Goal: Register for event/course

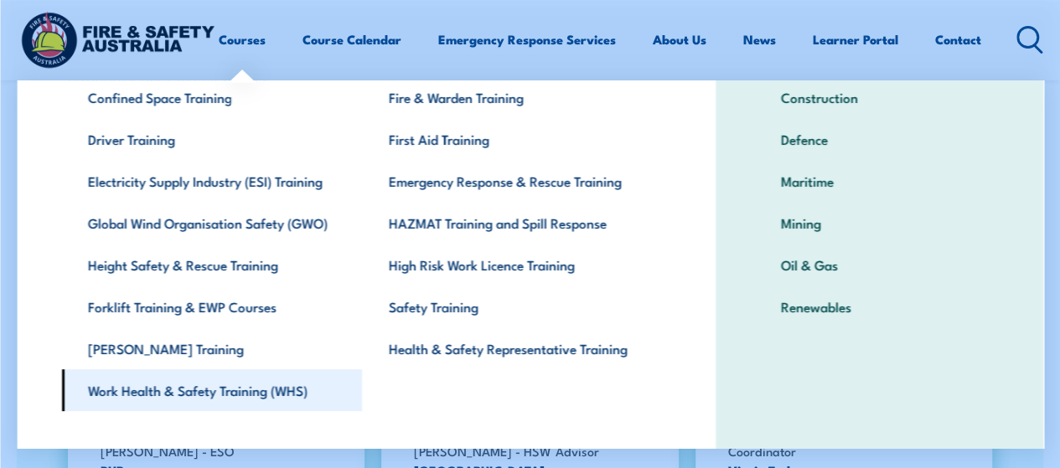
scroll to position [134, 0]
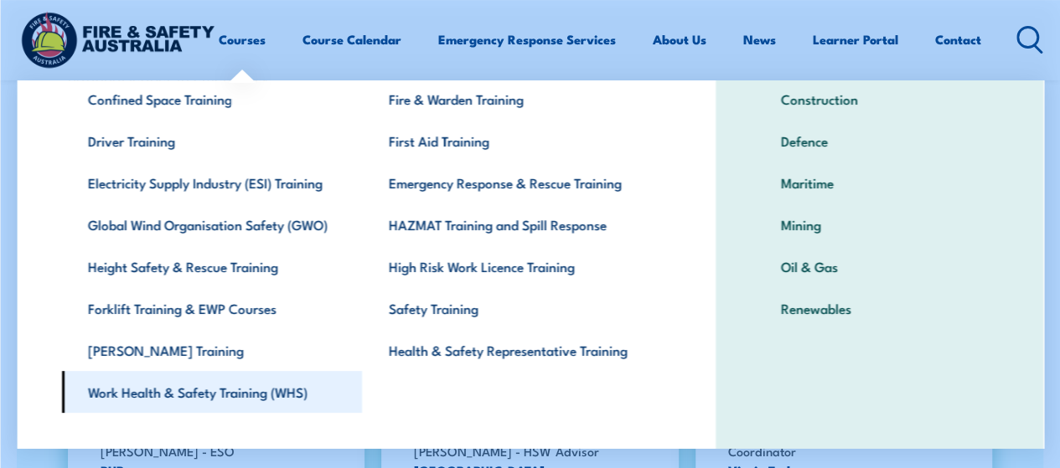
click at [224, 401] on link "Work Health & Safety Training (WHS)" at bounding box center [211, 392] width 301 height 42
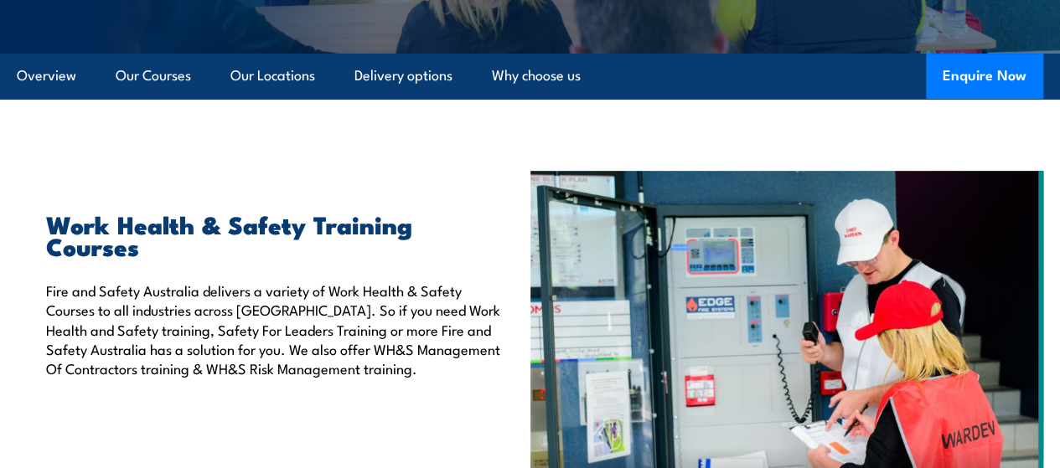
scroll to position [342, 0]
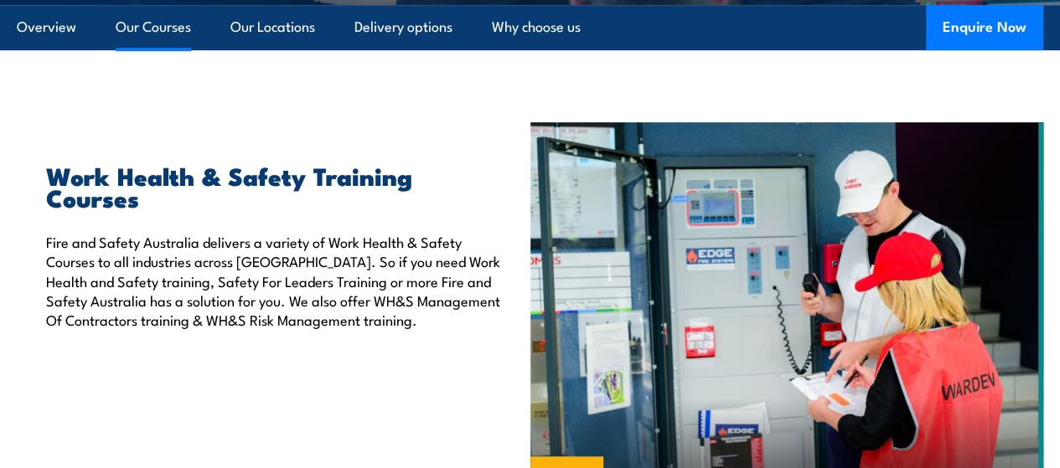
click at [174, 49] on link "Our Courses" at bounding box center [153, 27] width 75 height 44
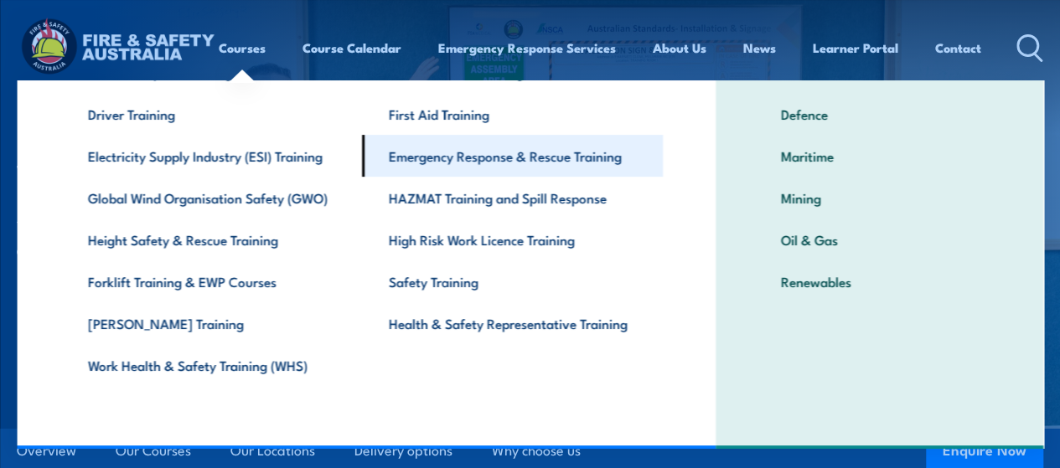
scroll to position [159, 0]
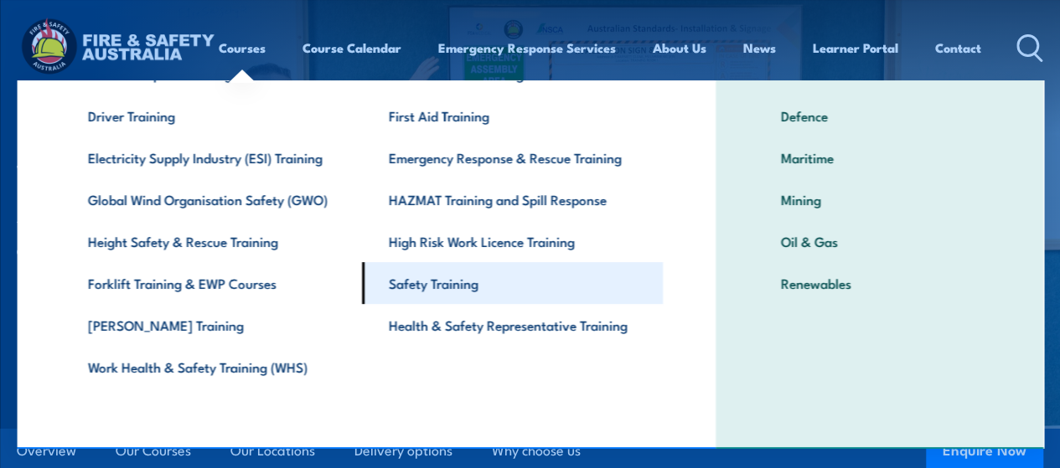
click at [453, 284] on link "Safety Training" at bounding box center [512, 283] width 301 height 42
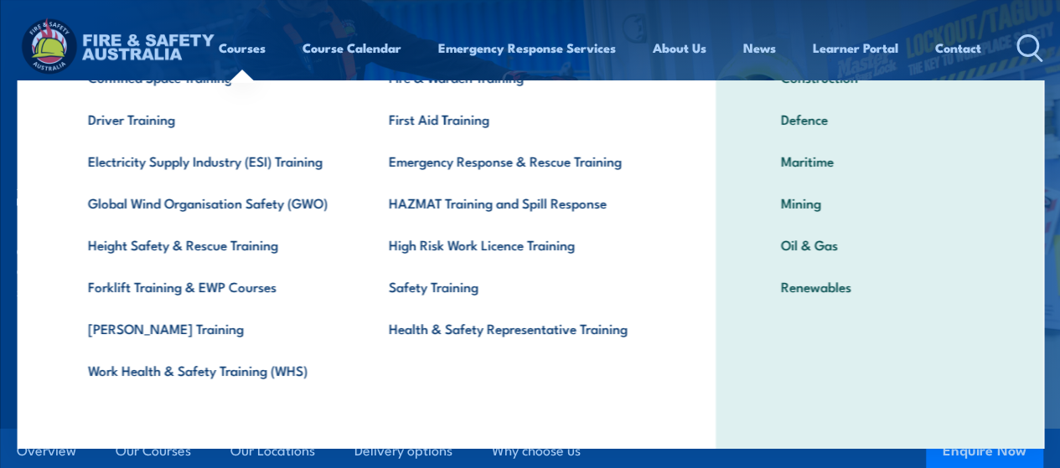
scroll to position [161, 0]
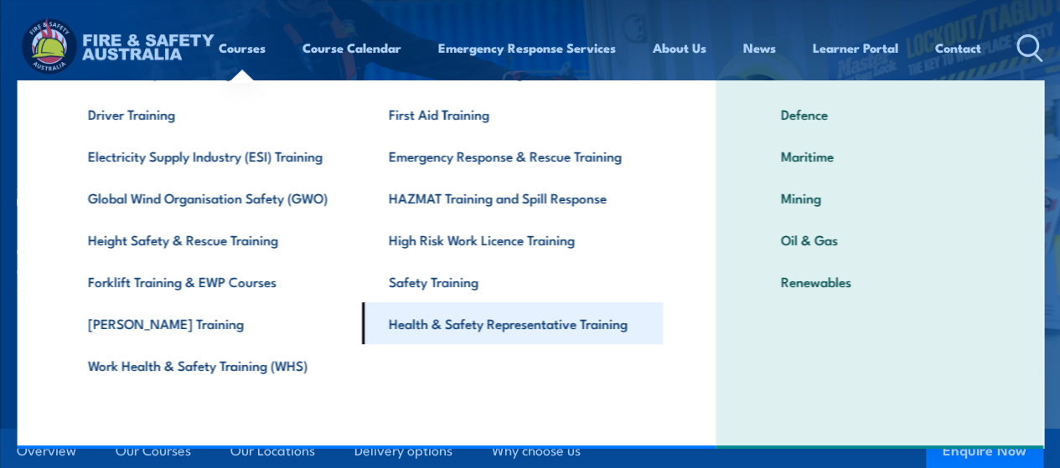
click at [499, 325] on link "Health & Safety Representative Training" at bounding box center [512, 324] width 301 height 42
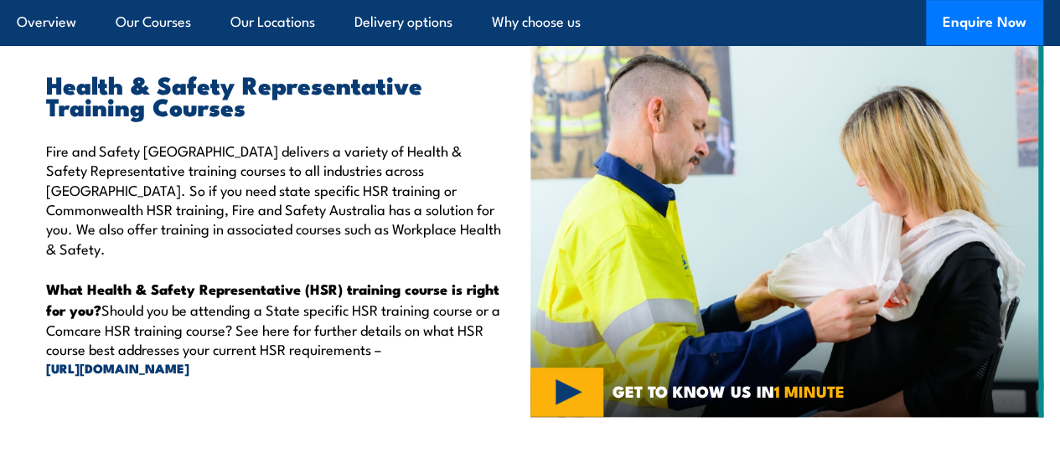
scroll to position [515, 0]
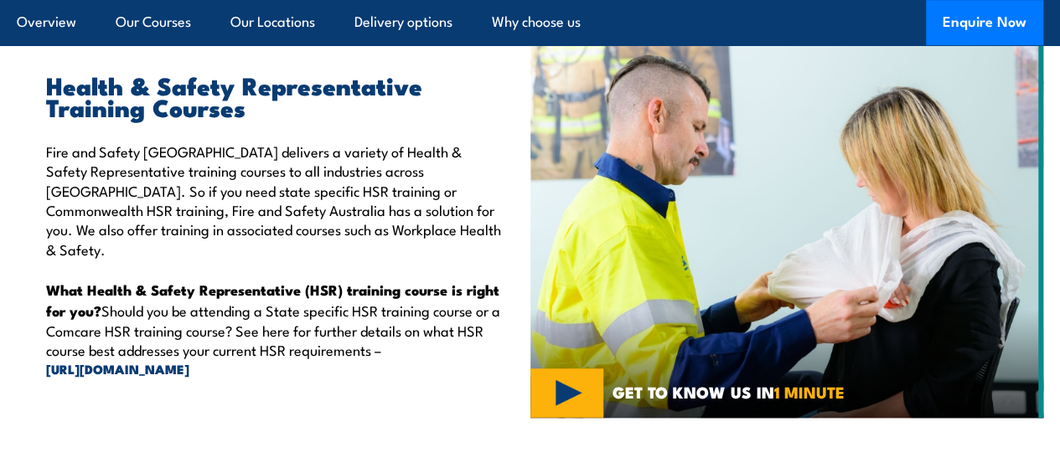
click at [326, 241] on p "Fire and Safety Australia delivers a variety of Health & Safety Representative …" at bounding box center [275, 200] width 459 height 117
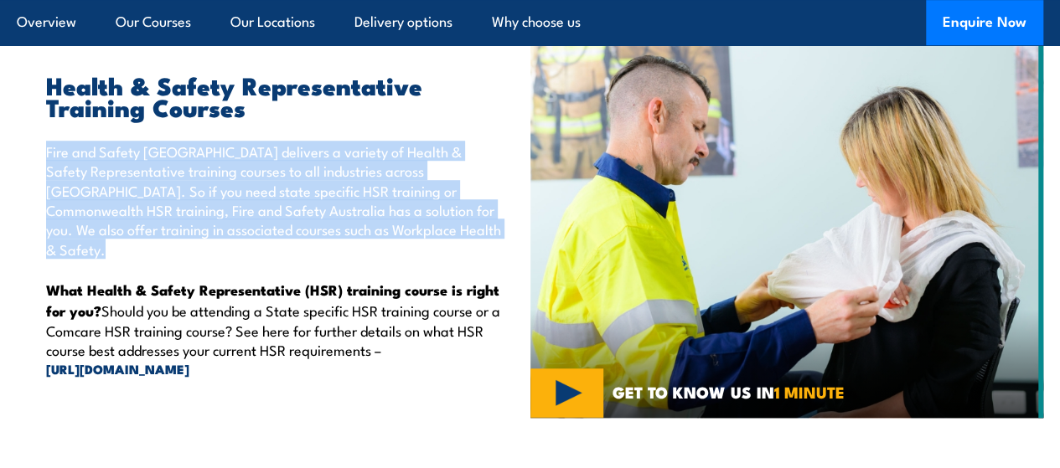
click at [326, 241] on p "Fire and Safety Australia delivers a variety of Health & Safety Representative …" at bounding box center [275, 200] width 459 height 117
click at [261, 224] on p "Fire and Safety Australia delivers a variety of Health & Safety Representative …" at bounding box center [275, 200] width 459 height 117
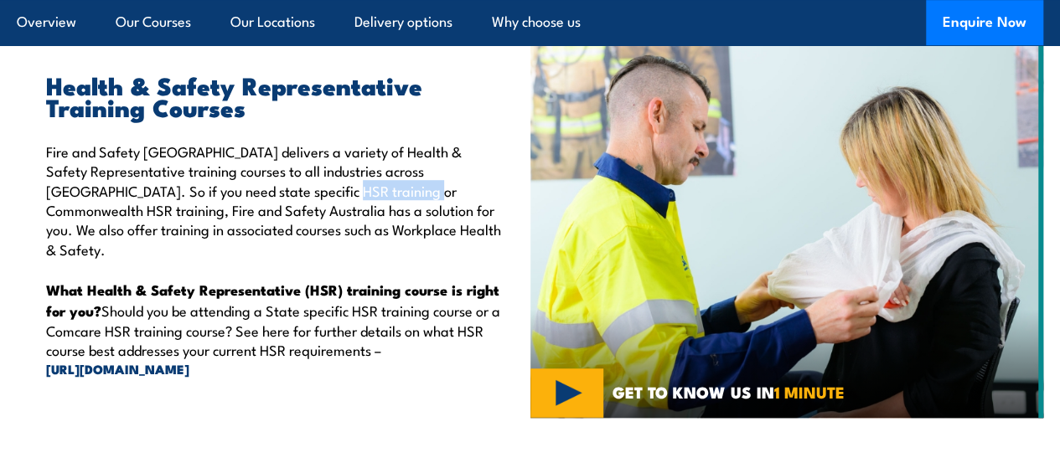
click at [261, 224] on p "Fire and Safety Australia delivers a variety of Health & Safety Representative …" at bounding box center [275, 200] width 459 height 117
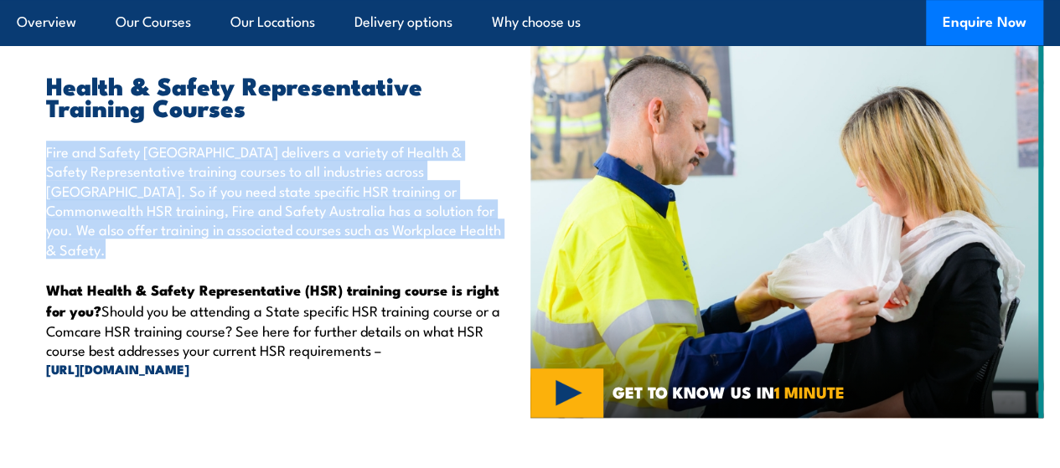
click at [261, 224] on p "Fire and Safety Australia delivers a variety of Health & Safety Representative …" at bounding box center [275, 200] width 459 height 117
click at [307, 221] on p "Fire and Safety Australia delivers a variety of Health & Safety Representative …" at bounding box center [275, 200] width 459 height 117
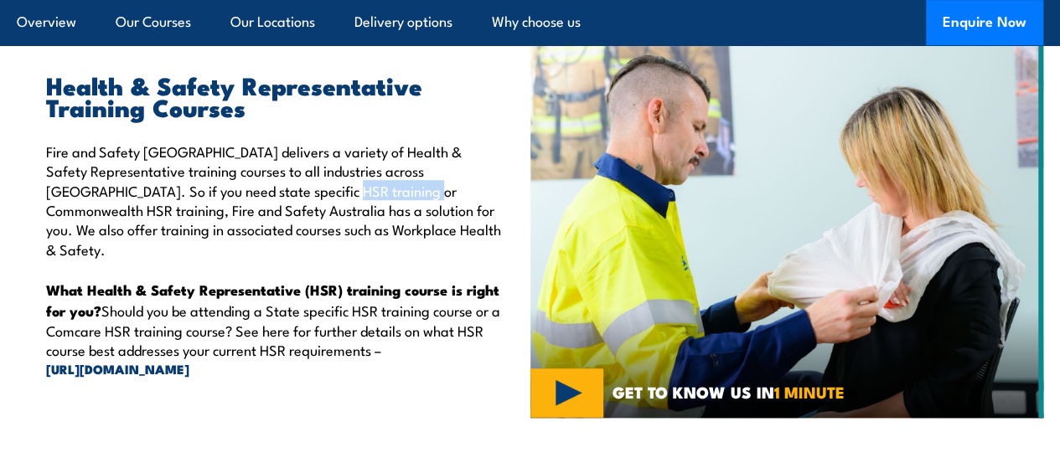
click at [307, 221] on p "Fire and Safety Australia delivers a variety of Health & Safety Representative …" at bounding box center [275, 200] width 459 height 117
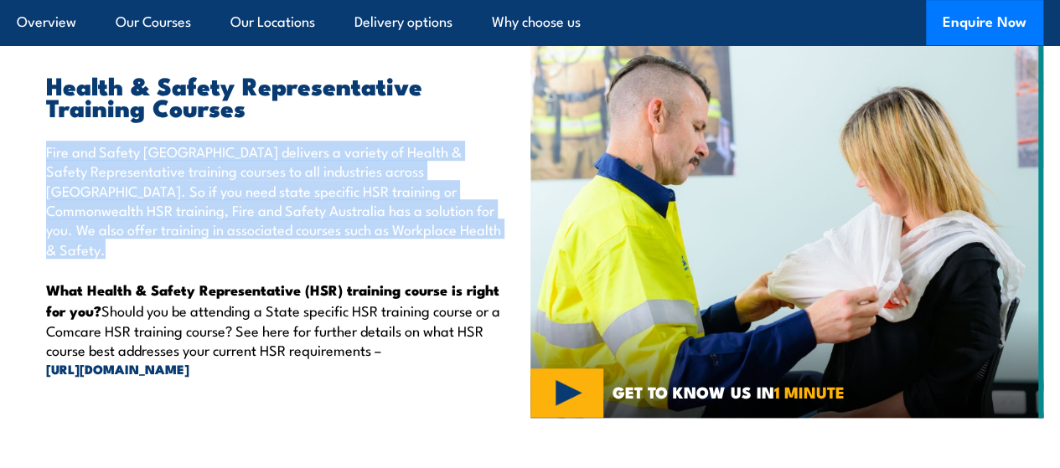
click at [307, 221] on p "Fire and Safety Australia delivers a variety of Health & Safety Representative …" at bounding box center [275, 200] width 459 height 117
click at [246, 224] on p "Fire and Safety Australia delivers a variety of Health & Safety Representative …" at bounding box center [275, 200] width 459 height 117
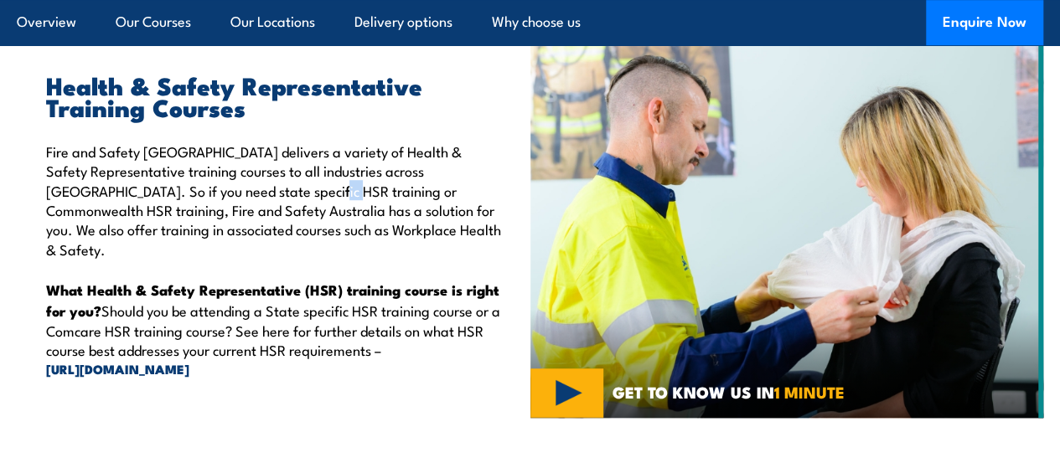
click at [246, 224] on p "Fire and Safety Australia delivers a variety of Health & Safety Representative …" at bounding box center [275, 200] width 459 height 117
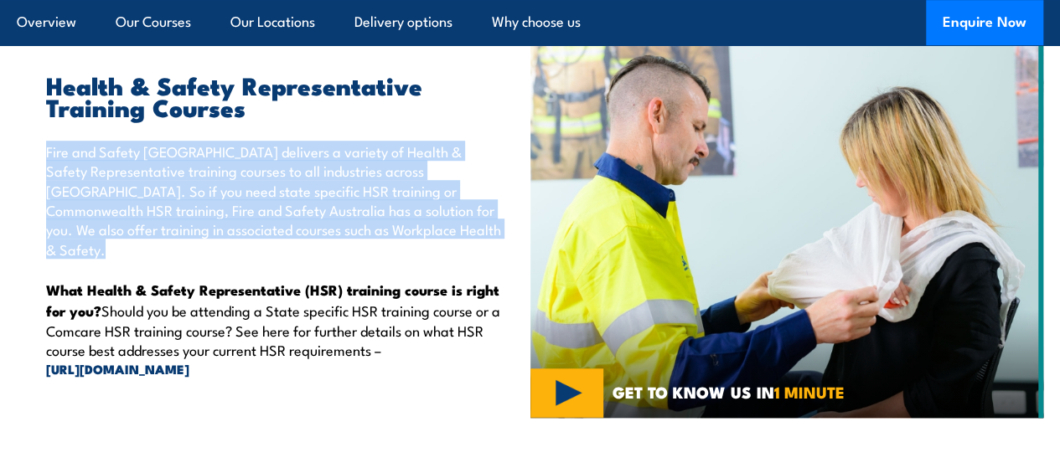
click at [246, 224] on p "Fire and Safety Australia delivers a variety of Health & Safety Representative …" at bounding box center [275, 200] width 459 height 117
click at [281, 221] on p "Fire and Safety Australia delivers a variety of Health & Safety Representative …" at bounding box center [275, 200] width 459 height 117
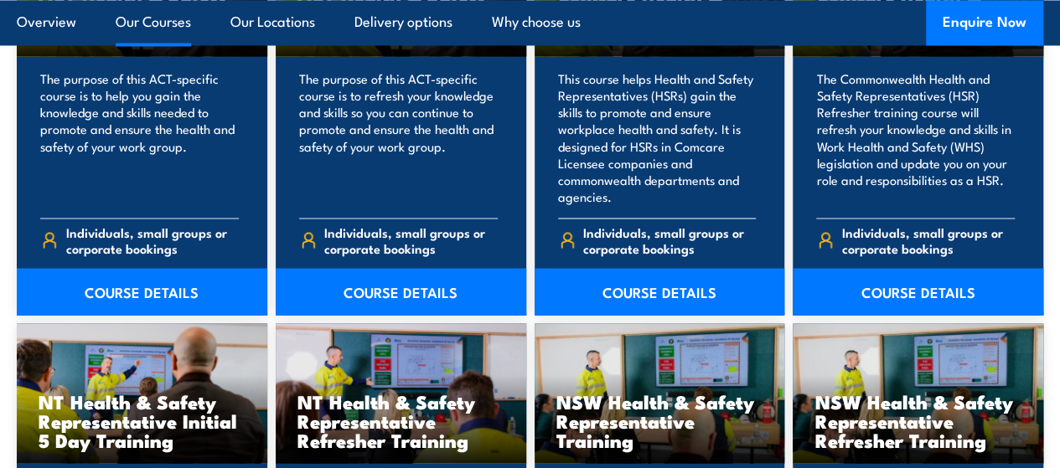
scroll to position [1395, 0]
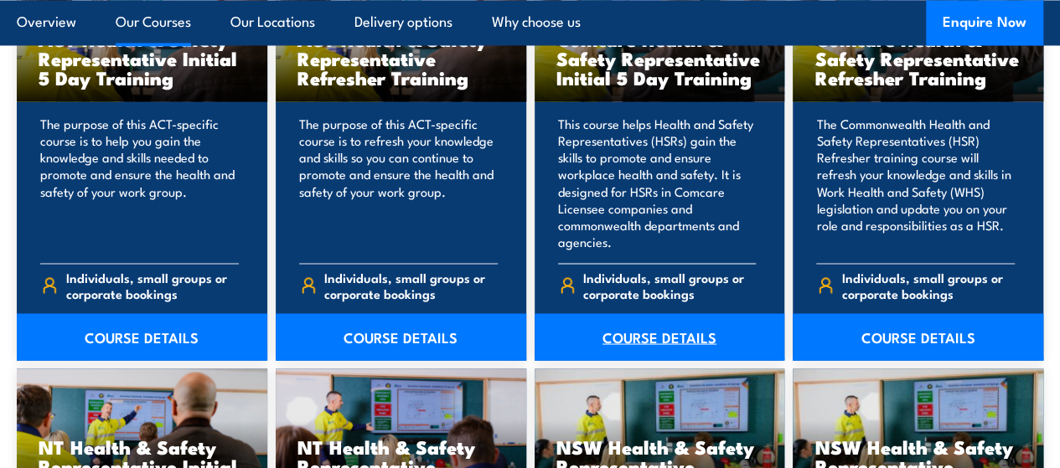
click at [639, 360] on link "COURSE DETAILS" at bounding box center [660, 336] width 251 height 47
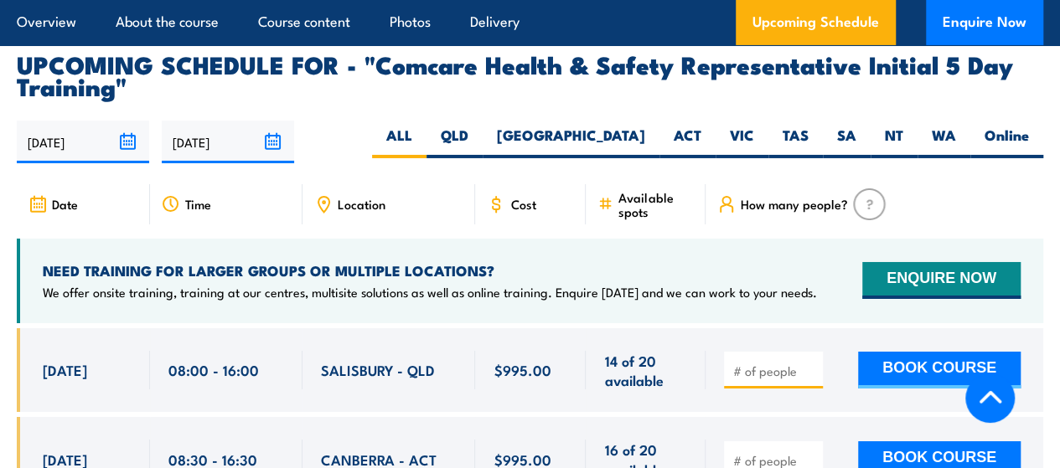
scroll to position [2821, 0]
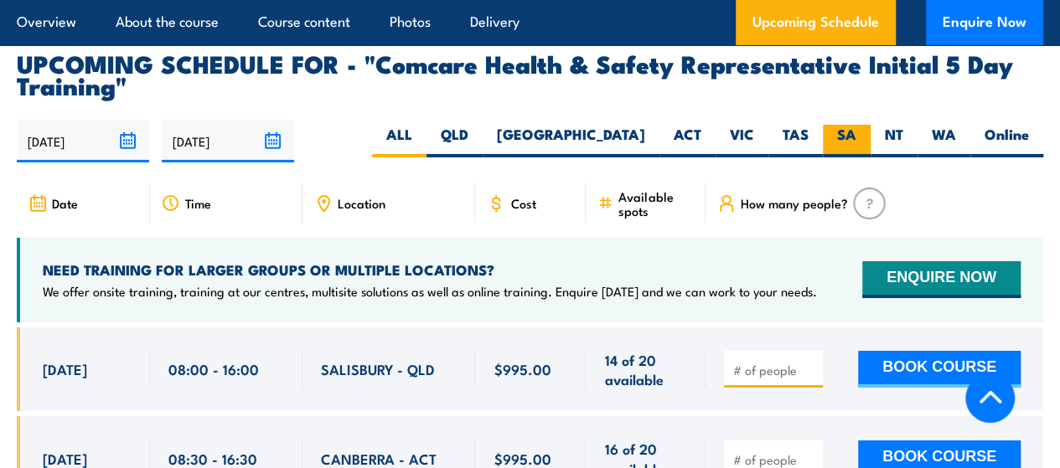
click at [858, 148] on label "SA" at bounding box center [847, 141] width 48 height 33
click at [858, 136] on input "SA" at bounding box center [861, 130] width 11 height 11
radio input "true"
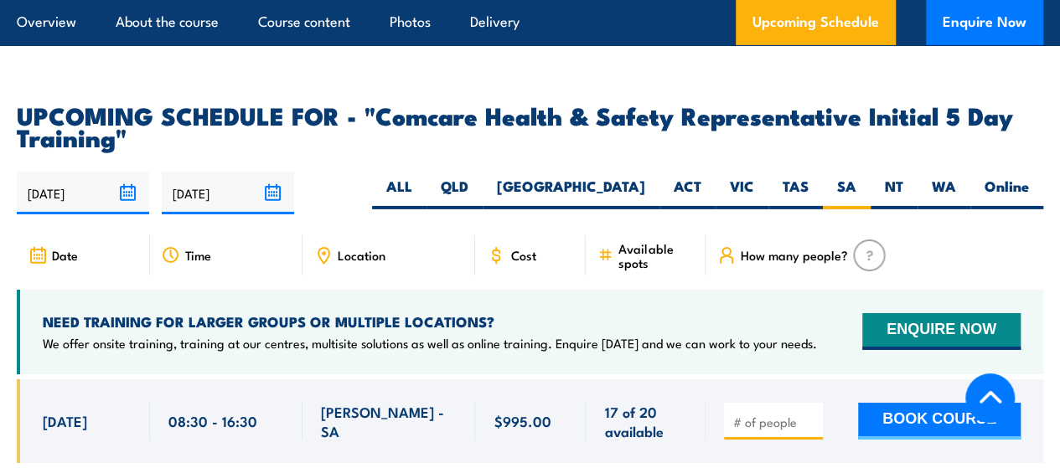
scroll to position [2784, 0]
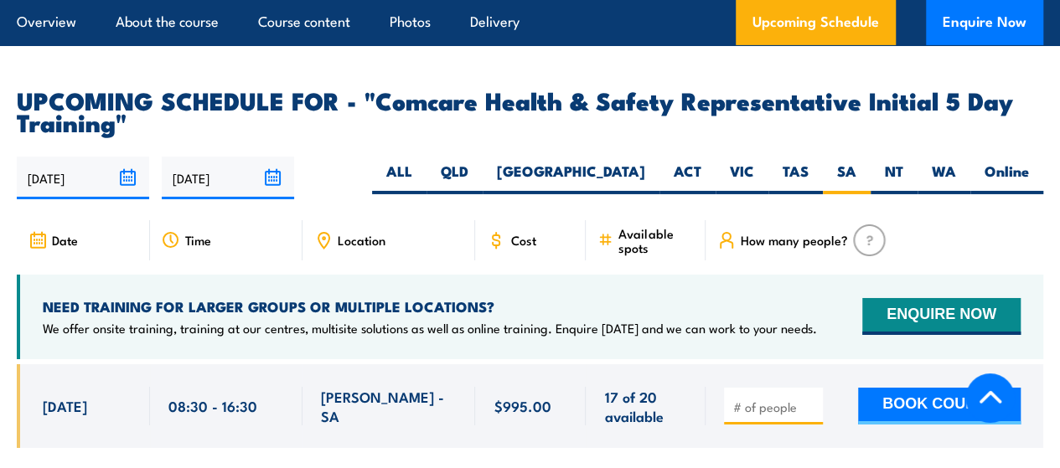
click at [968, 259] on div "How many people?" at bounding box center [875, 240] width 338 height 40
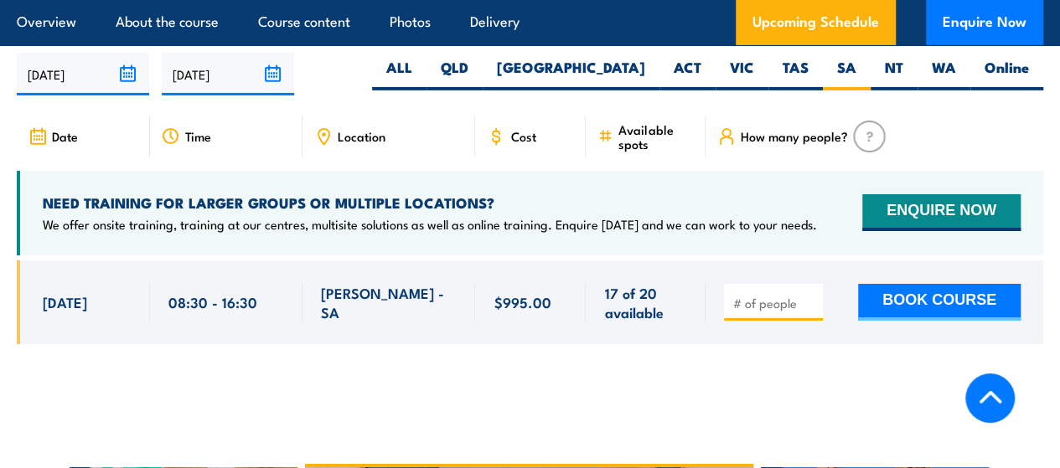
scroll to position [2894, 0]
